Goal: Find specific page/section: Find specific page/section

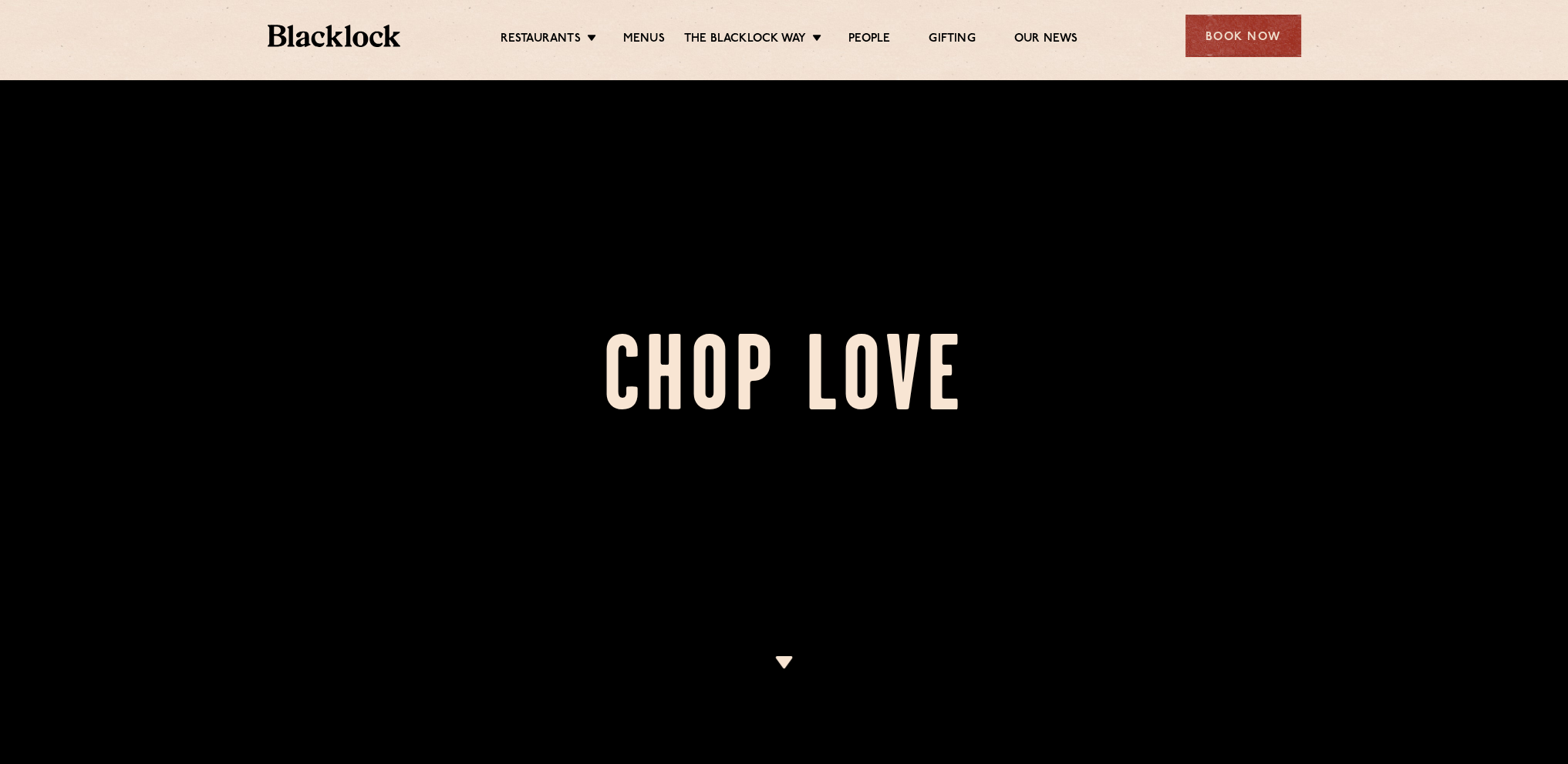
scroll to position [154, 0]
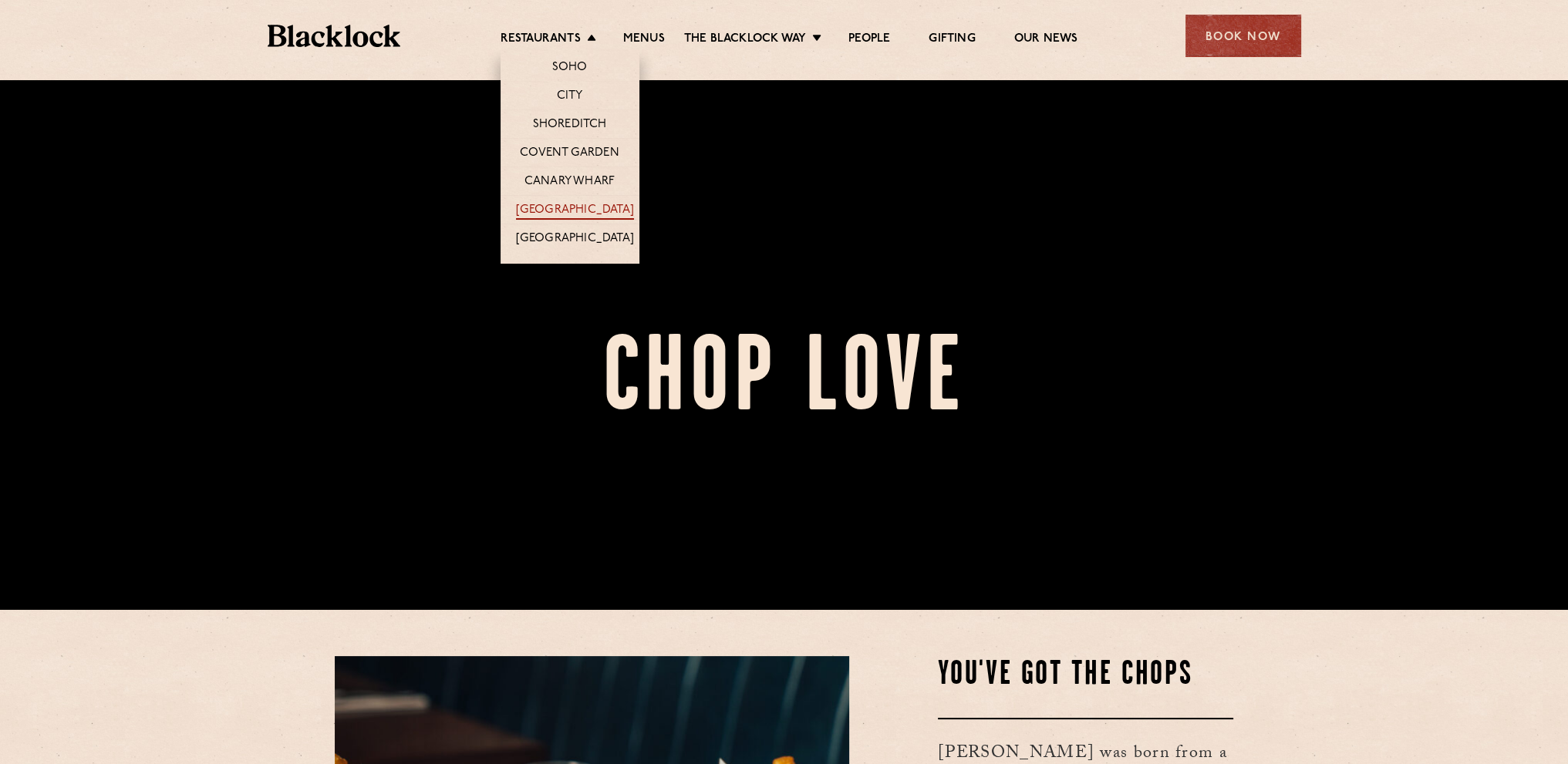
click at [600, 209] on link "[GEOGRAPHIC_DATA]" at bounding box center [575, 212] width 118 height 17
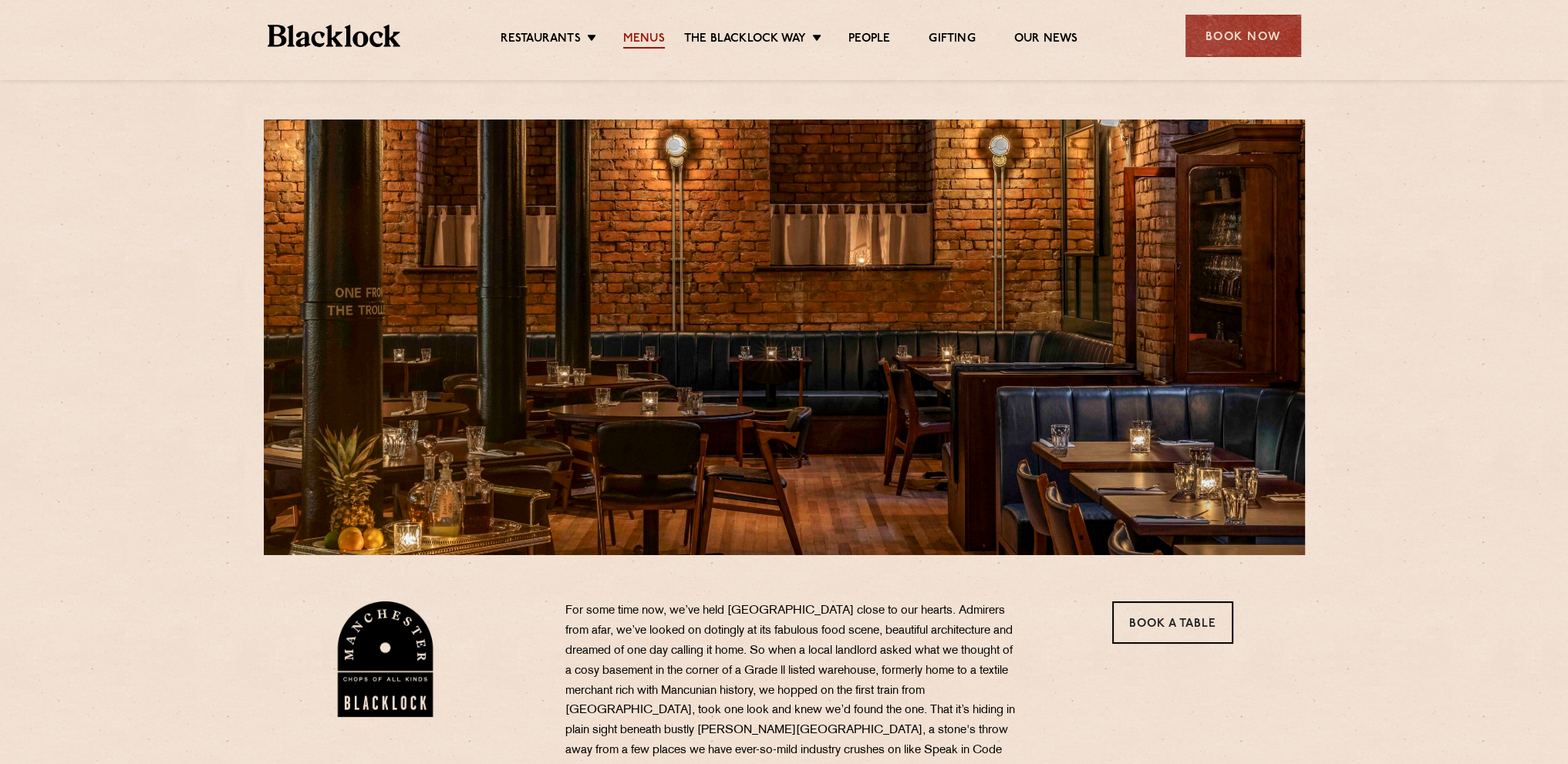
click at [645, 35] on link "Menus" at bounding box center [643, 40] width 42 height 17
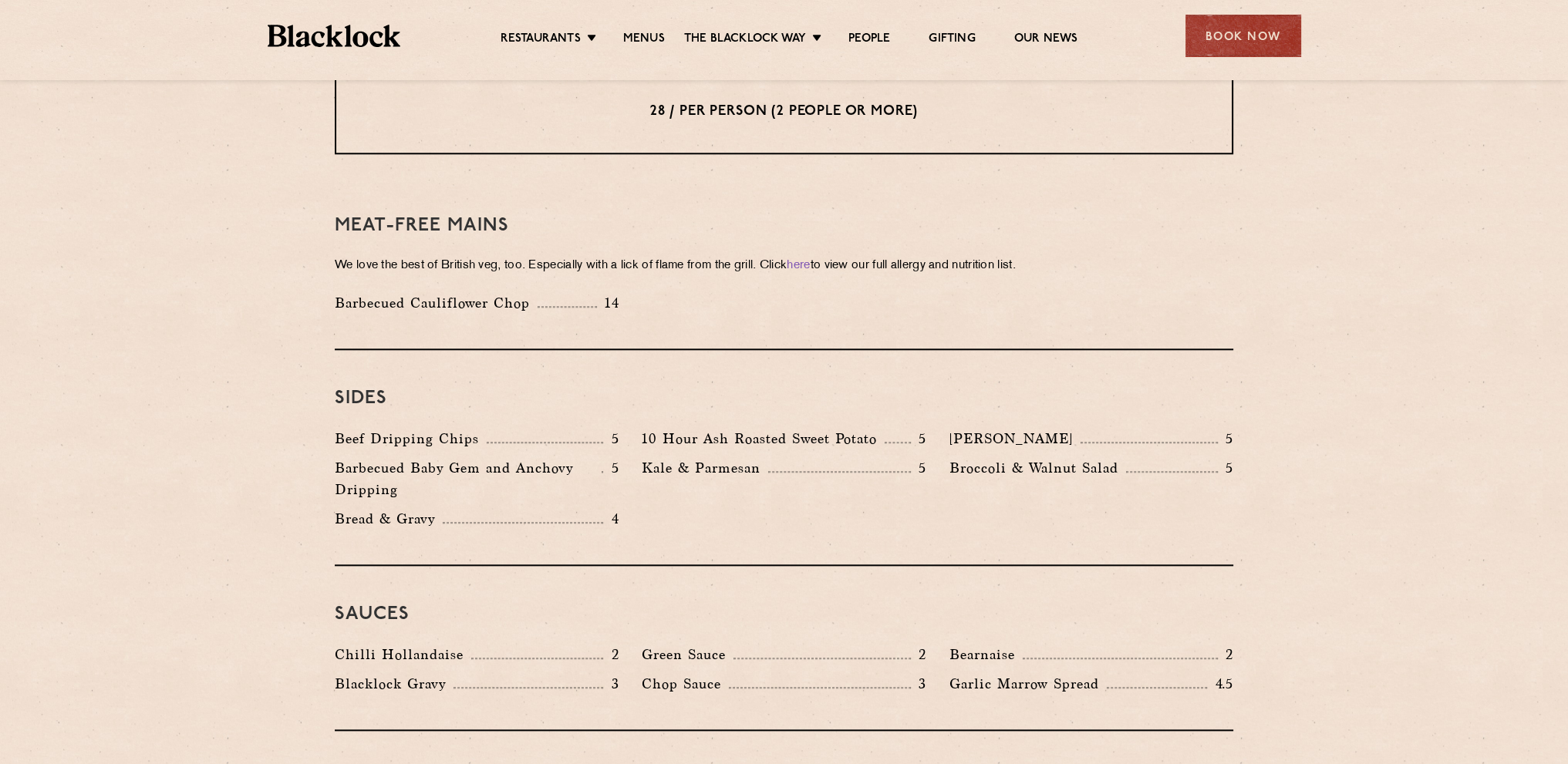
scroll to position [2236, 0]
